Goal: Complete application form

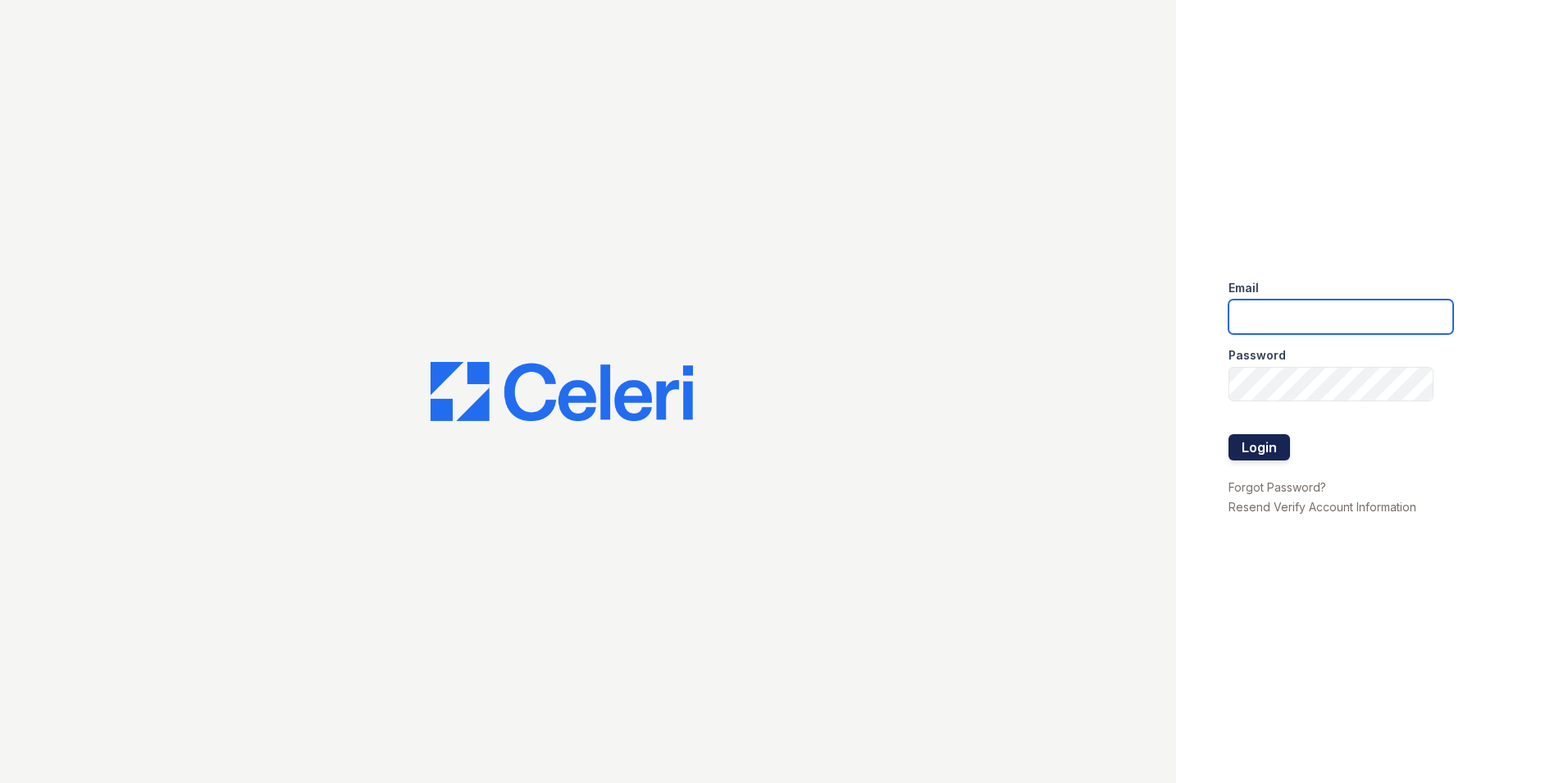
type input "[PERSON_NAME][EMAIL_ADDRESS][DOMAIN_NAME]"
click at [1274, 456] on button "Login" at bounding box center [1259, 446] width 62 height 26
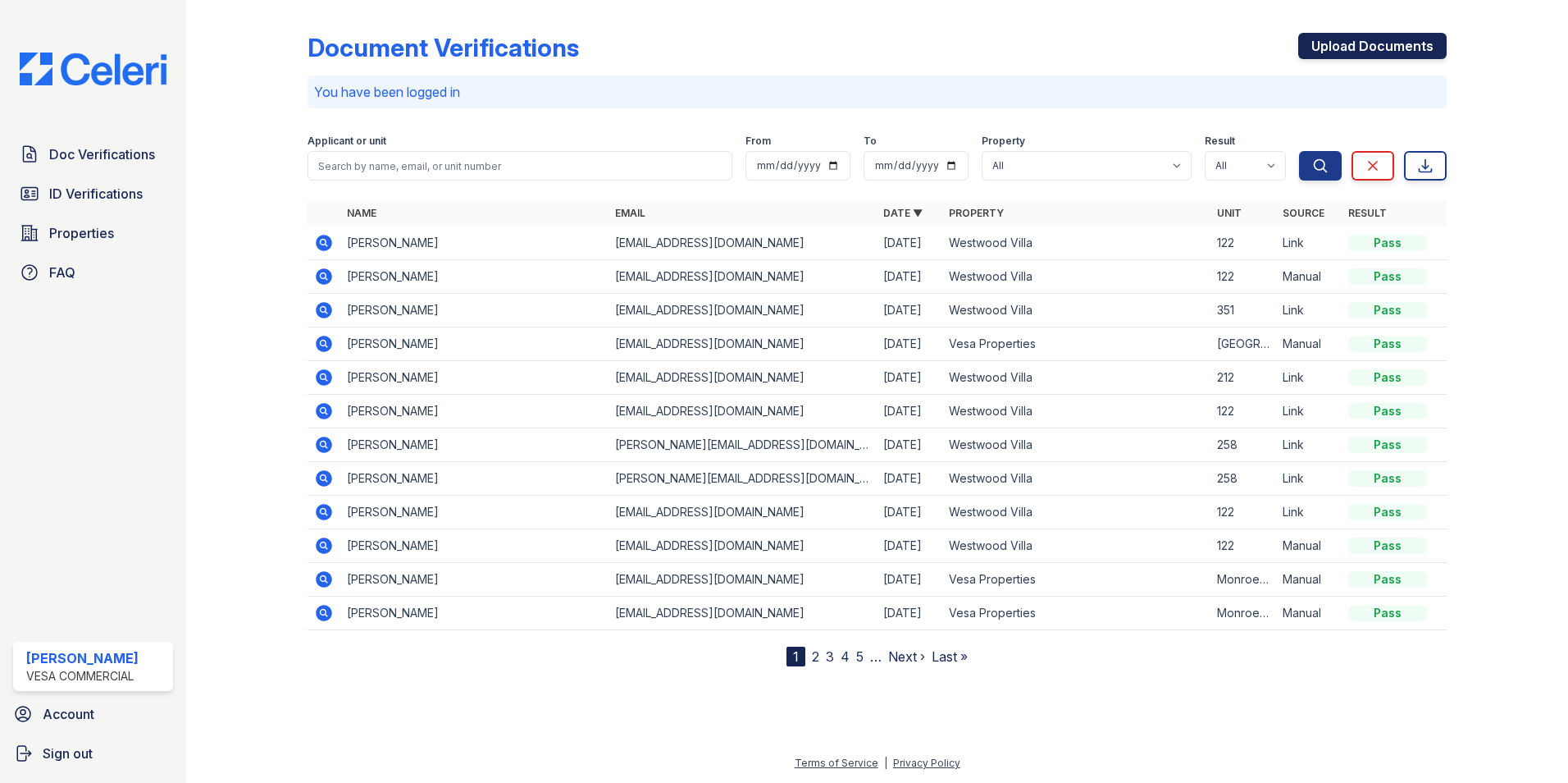
click at [1340, 38] on link "Upload Documents" at bounding box center [1373, 45] width 148 height 26
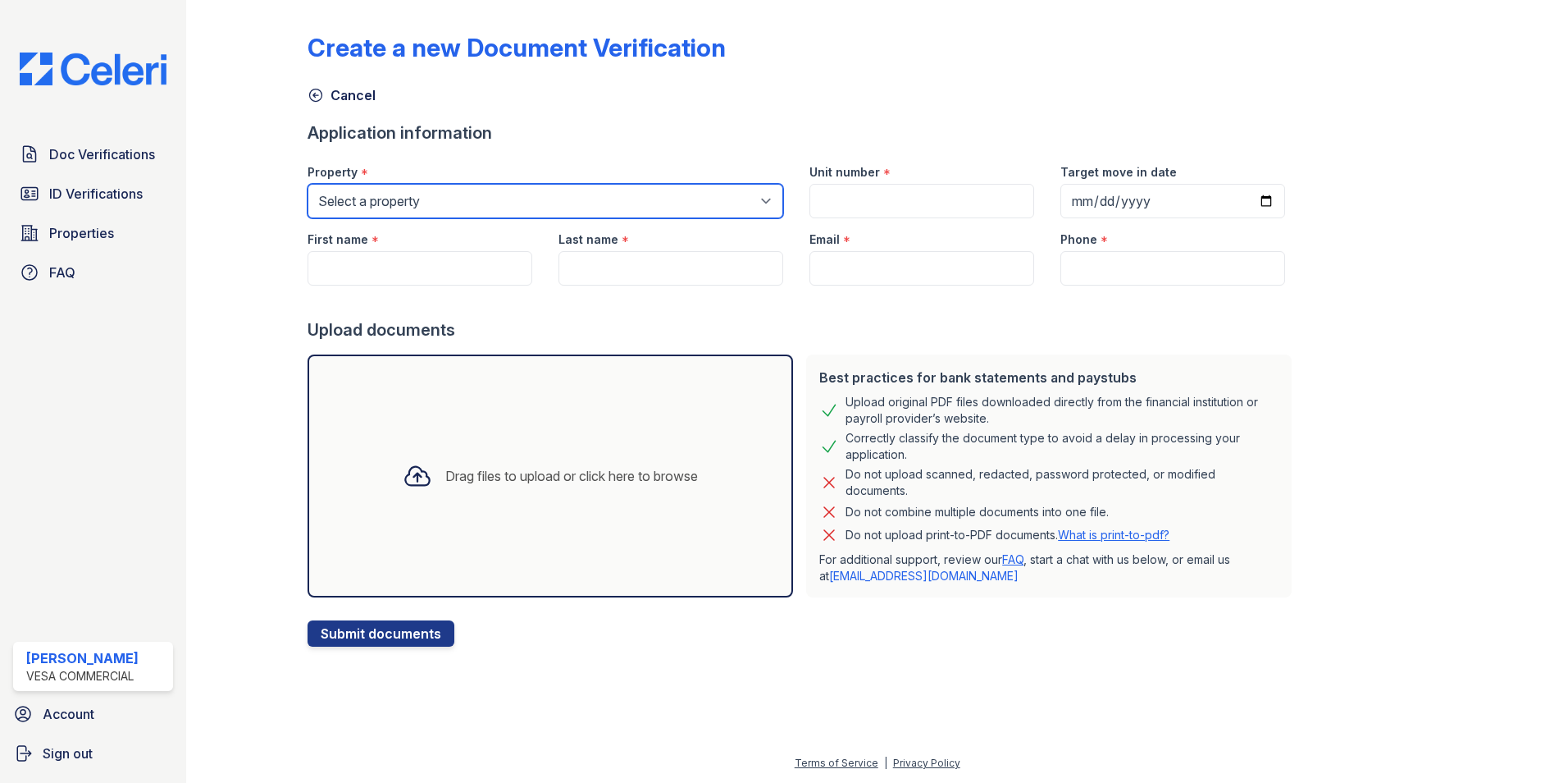
click at [376, 216] on select "Select a property Vesa Properties Westwood Villa" at bounding box center [545, 201] width 476 height 35
select select "4030"
click at [308, 184] on select "Select a property Vesa Properties Westwood Villa" at bounding box center [545, 201] width 476 height 35
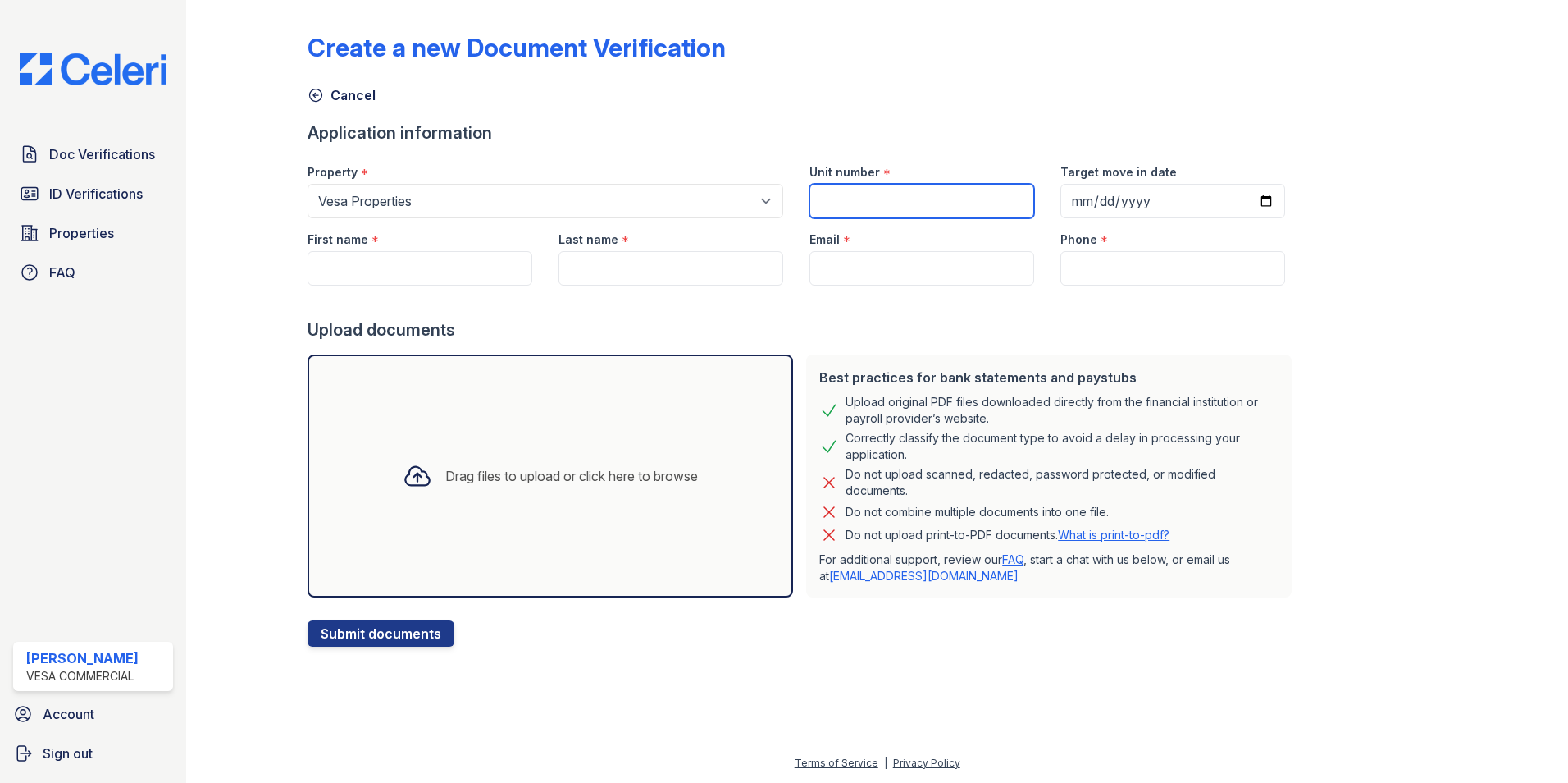
click at [816, 200] on input "Unit number" at bounding box center [922, 201] width 225 height 35
type input "Echo Park 632"
type input "Kim"
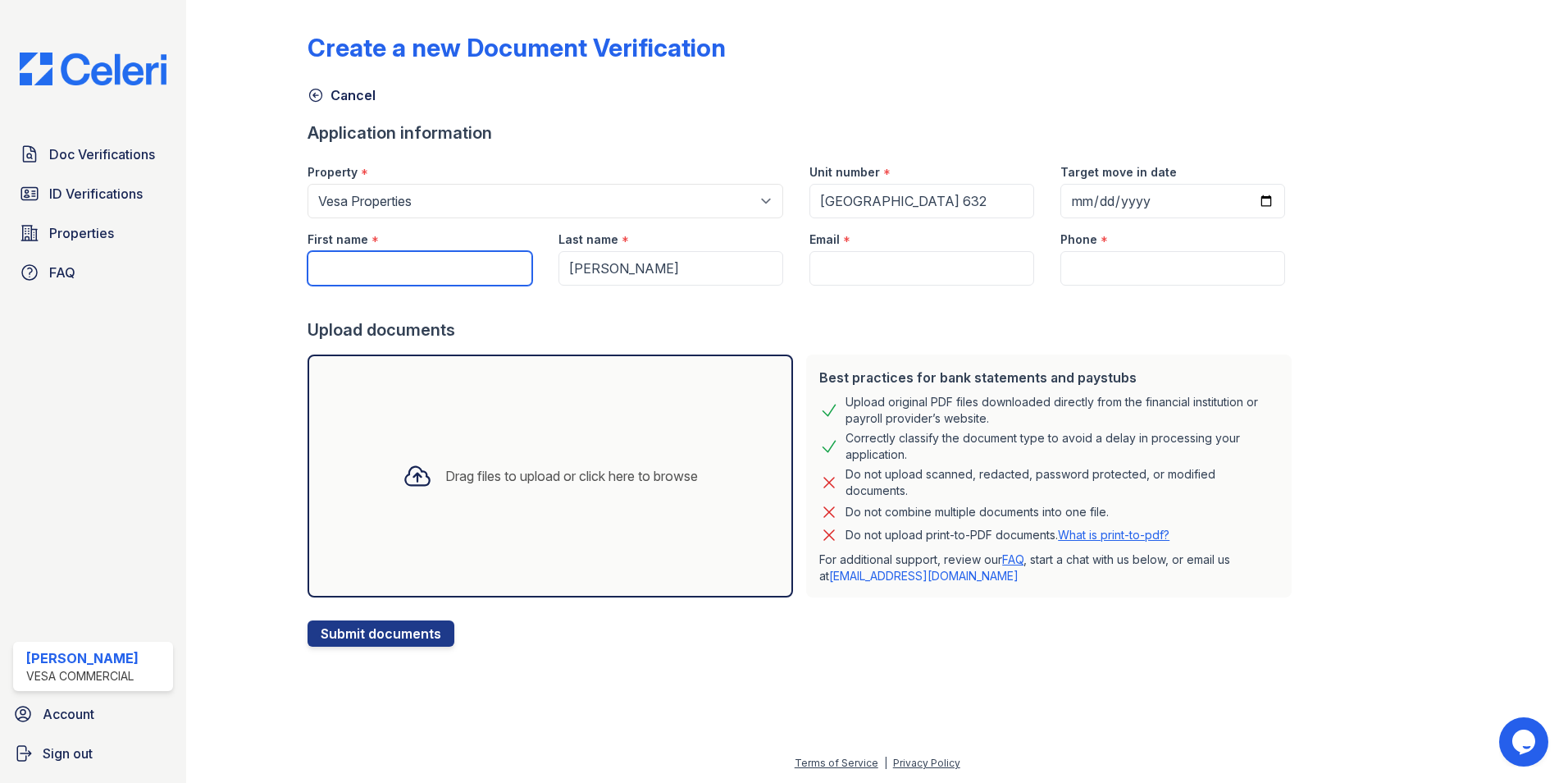
click at [377, 271] on input "First name" at bounding box center [420, 268] width 225 height 35
type input "Heather"
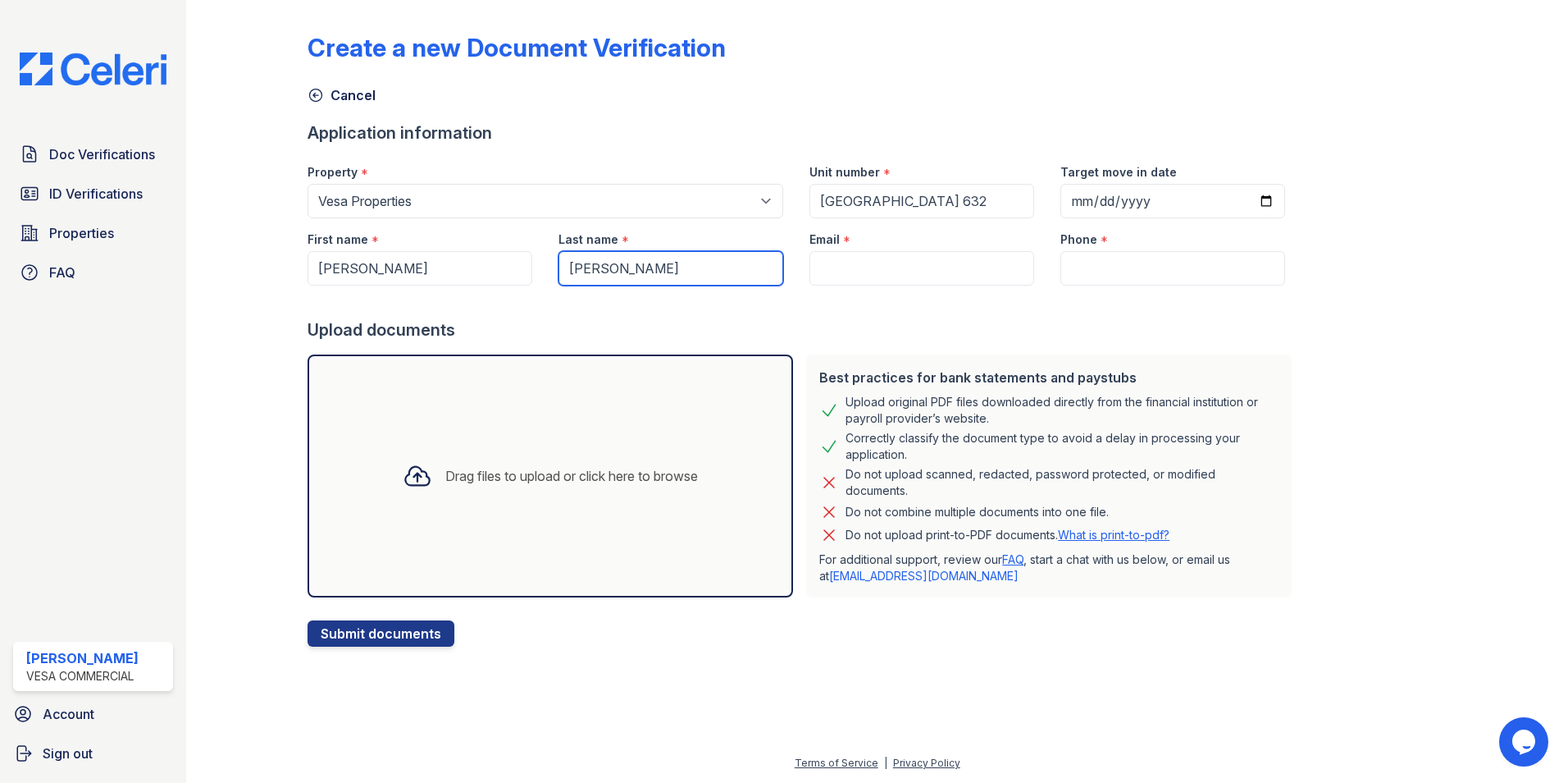
type input "Shapiro"
paste input "heath.shap@gmail.com"
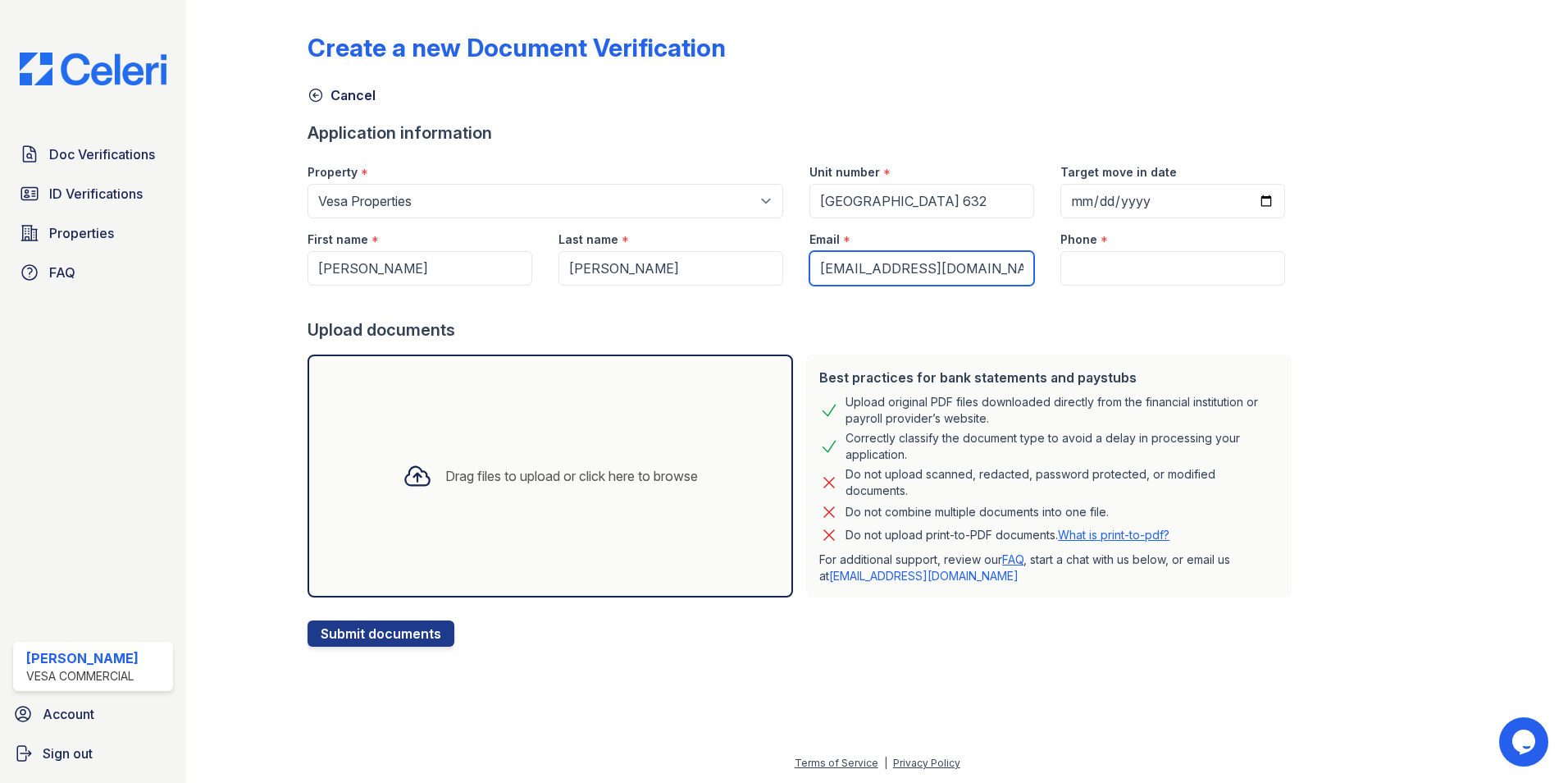
type input "heath.shap@gmail.com"
click at [1088, 276] on input "Phone" at bounding box center [1173, 268] width 225 height 35
type input "8184823680"
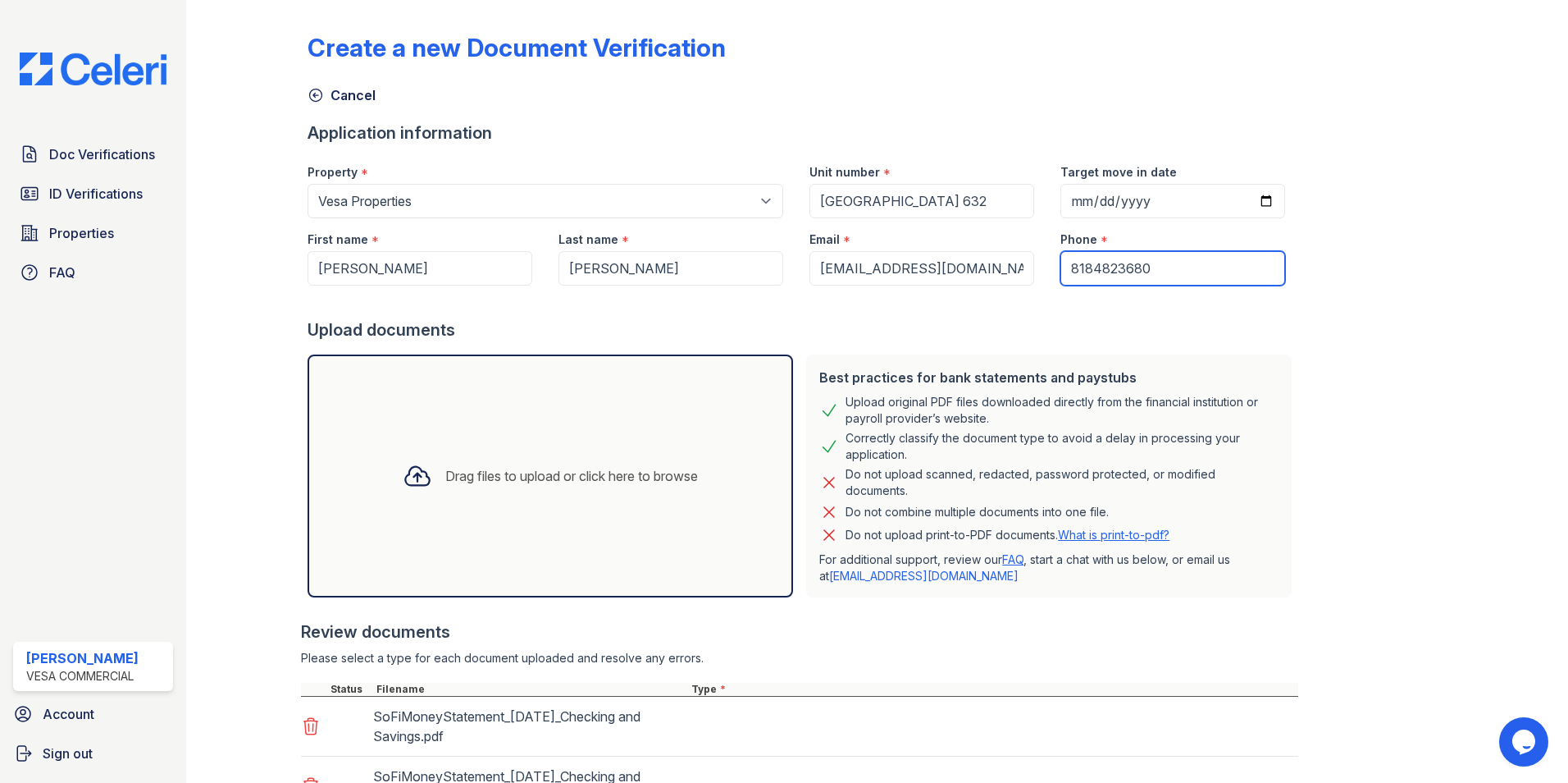
scroll to position [229, 0]
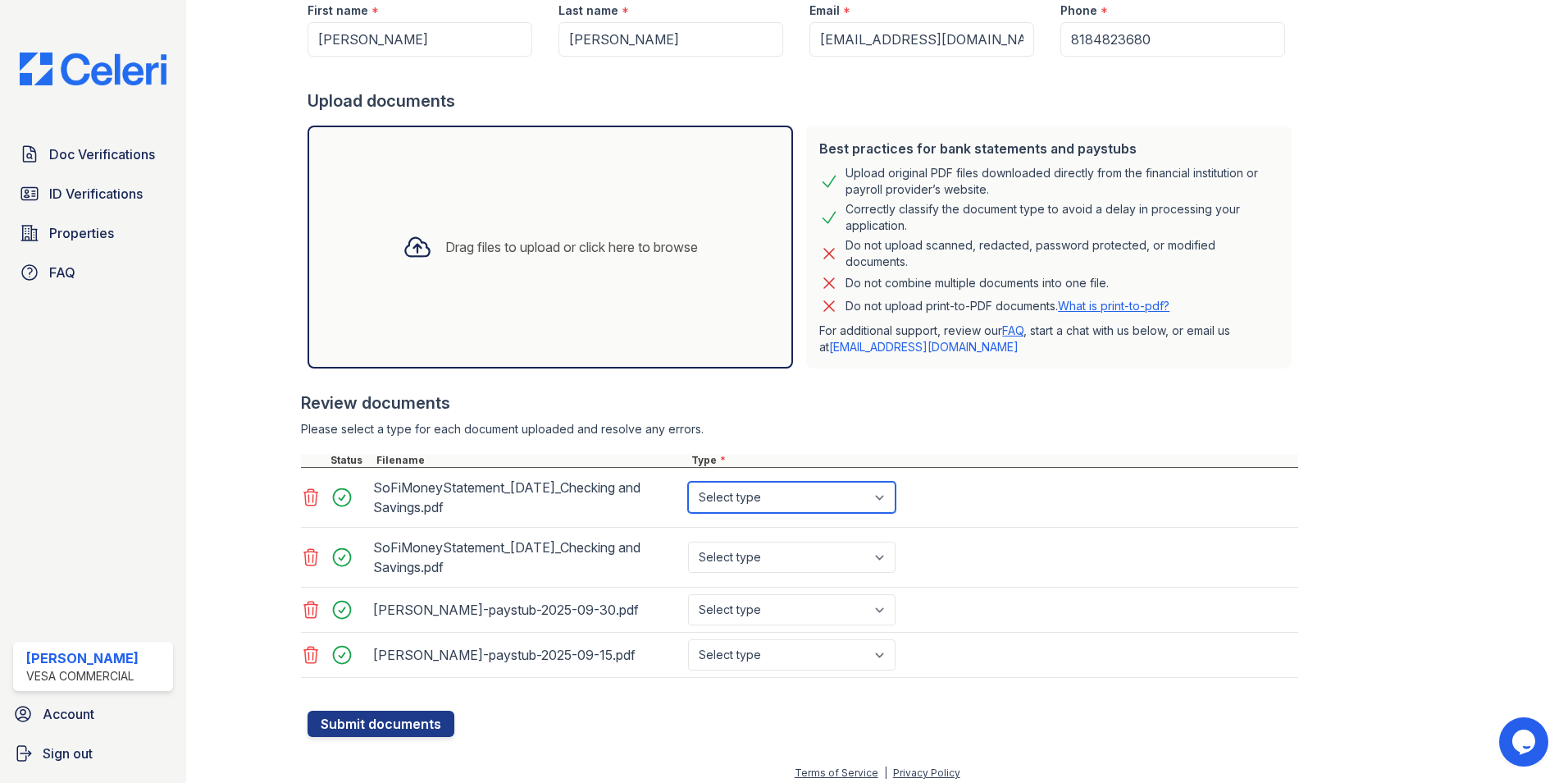
click at [851, 497] on select "Select type Paystub Bank Statement Offer Letter Tax Documents Benefit Award Let…" at bounding box center [792, 497] width 208 height 31
select select "bank_statement"
click at [688, 482] on select "Select type Paystub Bank Statement Offer Letter Tax Documents Benefit Award Let…" at bounding box center [792, 497] width 208 height 31
click at [799, 537] on div "Select type Paystub Bank Statement Offer Letter Tax Documents Benefit Award Let…" at bounding box center [793, 557] width 217 height 46
click at [796, 546] on select "Select type Paystub Bank Statement Offer Letter Tax Documents Benefit Award Let…" at bounding box center [792, 557] width 208 height 31
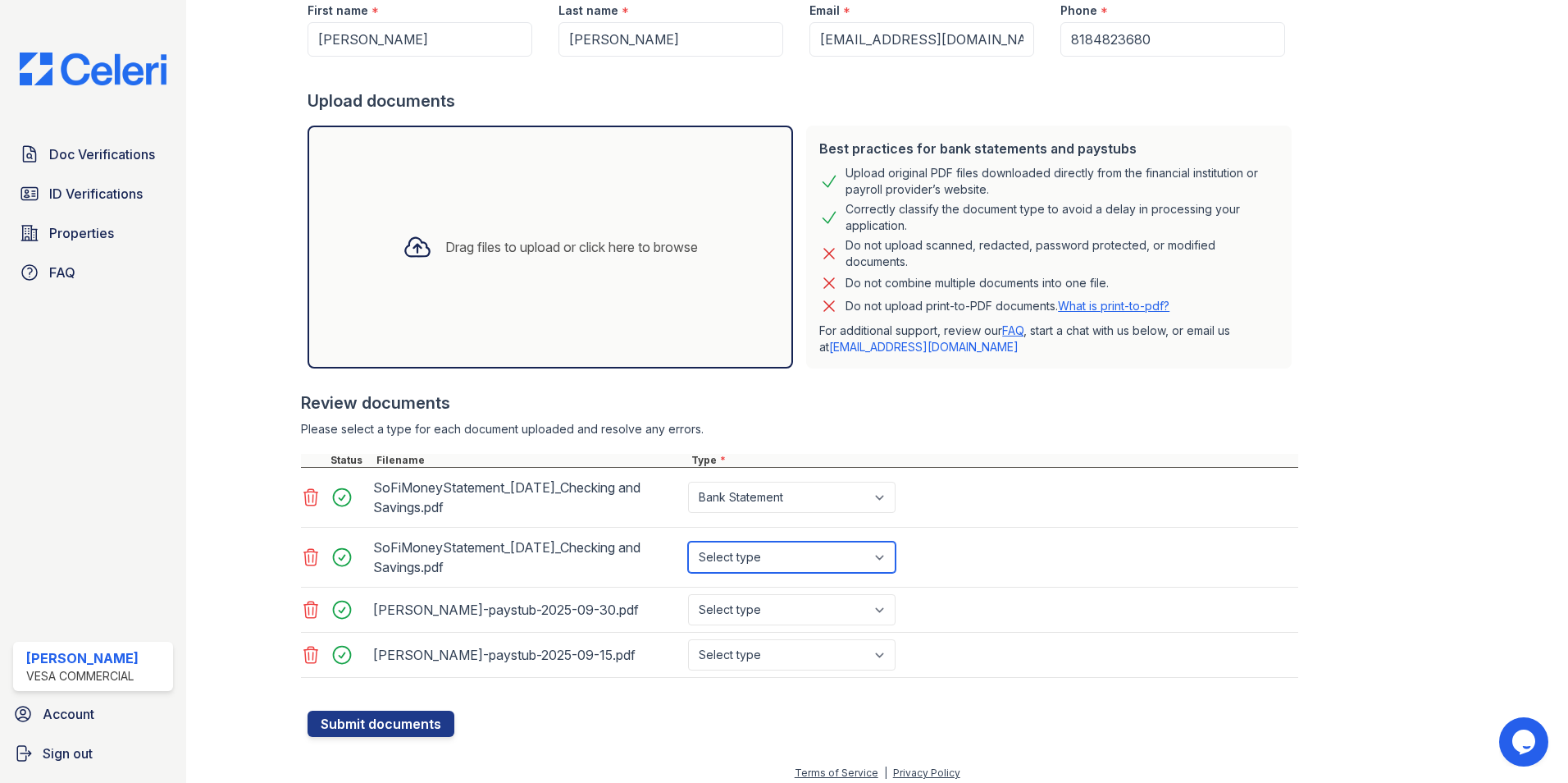
select select "bank_statement"
click at [688, 542] on select "Select type Paystub Bank Statement Offer Letter Tax Documents Benefit Award Let…" at bounding box center [792, 557] width 208 height 31
click at [773, 607] on select "Select type Paystub Bank Statement Offer Letter Tax Documents Benefit Award Let…" at bounding box center [792, 610] width 208 height 31
select select "paystub"
click at [688, 594] on select "Select type Paystub Bank Statement Offer Letter Tax Documents Benefit Award Let…" at bounding box center [792, 610] width 208 height 31
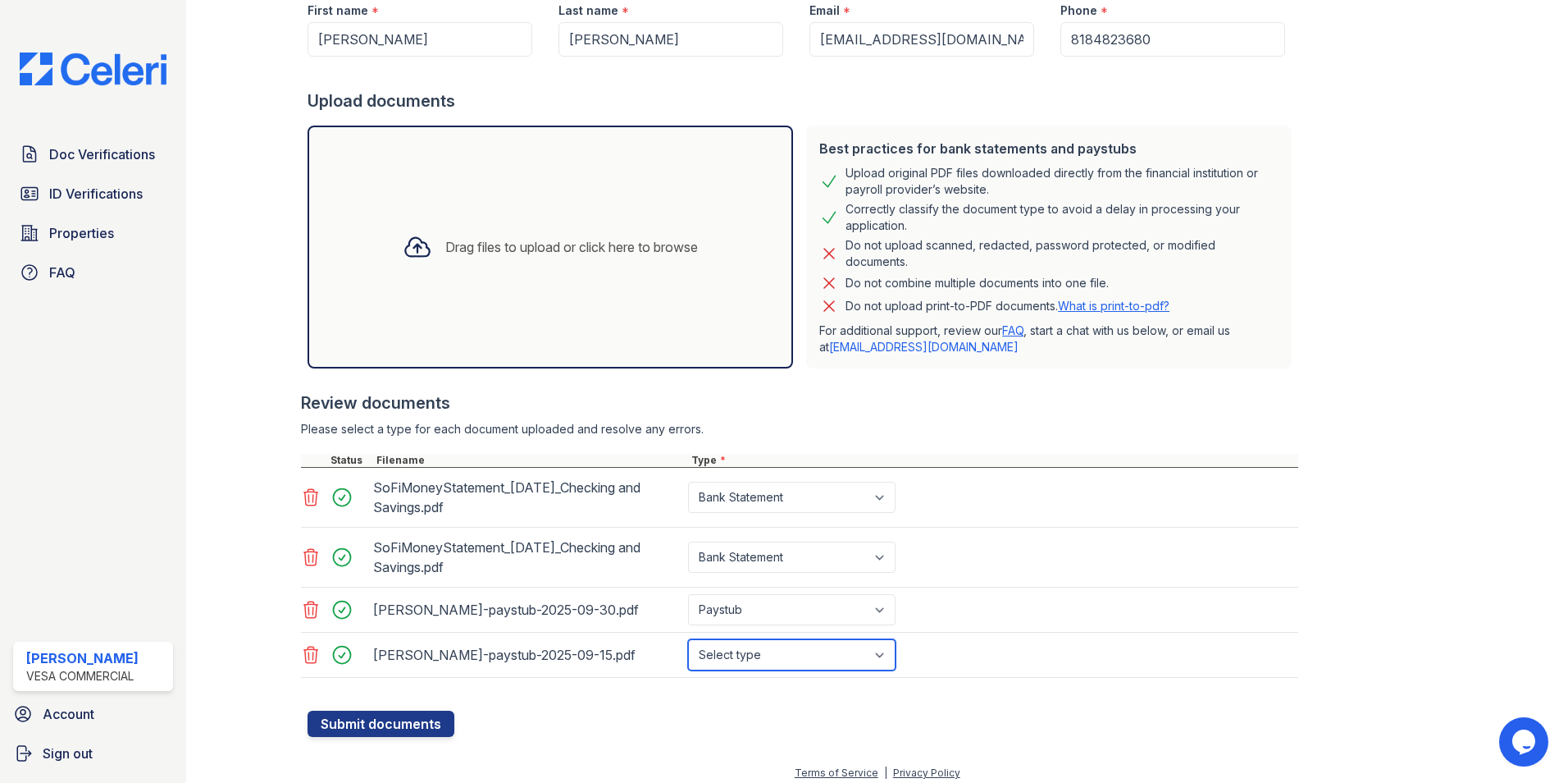
click at [746, 640] on select "Select type Paystub Bank Statement Offer Letter Tax Documents Benefit Award Let…" at bounding box center [792, 655] width 208 height 31
select select "paystub"
click at [688, 640] on select "Select type Paystub Bank Statement Offer Letter Tax Documents Benefit Award Let…" at bounding box center [792, 655] width 208 height 31
click at [433, 731] on button "Submit documents" at bounding box center [381, 723] width 147 height 26
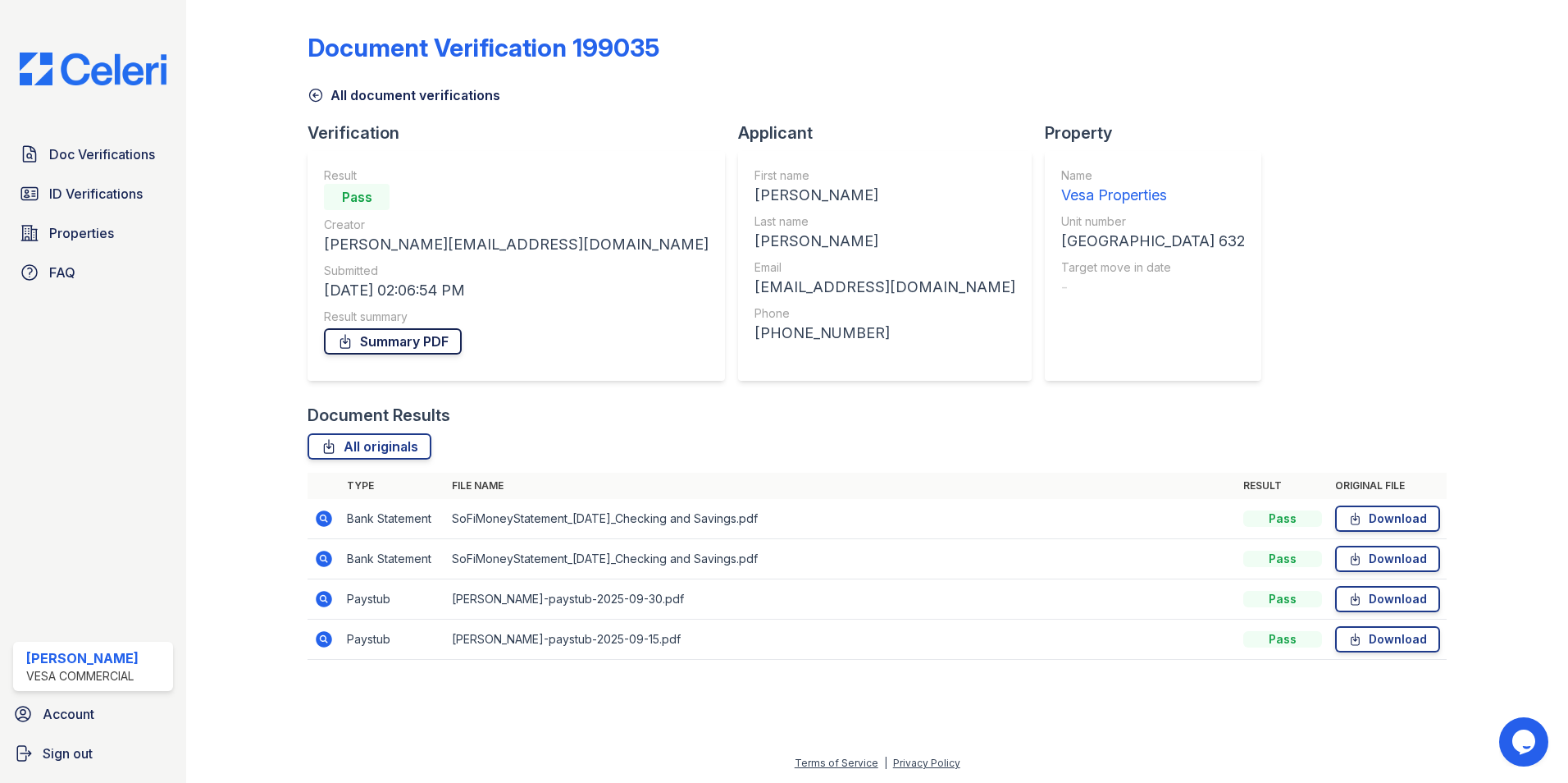
click at [389, 348] on link "Summary PDF" at bounding box center [392, 341] width 137 height 26
